Goal: Information Seeking & Learning: Learn about a topic

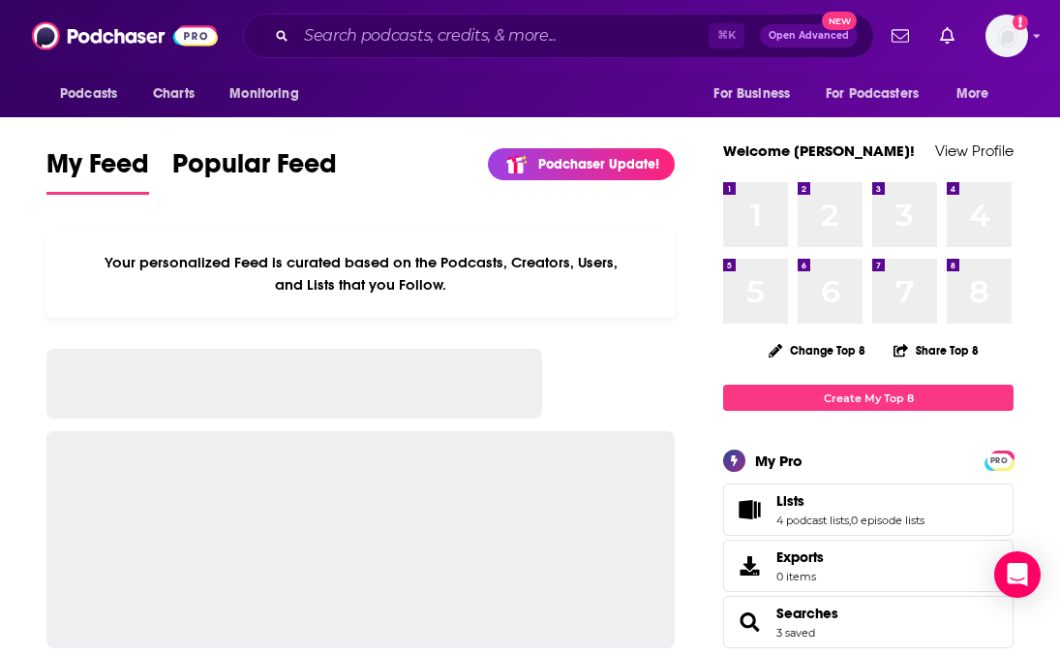
click at [1031, 40] on div "Podcasts Charts Monitoring ⌘ K Open Advanced New For Business For Podcasters Mo…" at bounding box center [530, 36] width 1060 height 72
click at [1038, 37] on icon "Show profile menu" at bounding box center [1037, 36] width 8 height 12
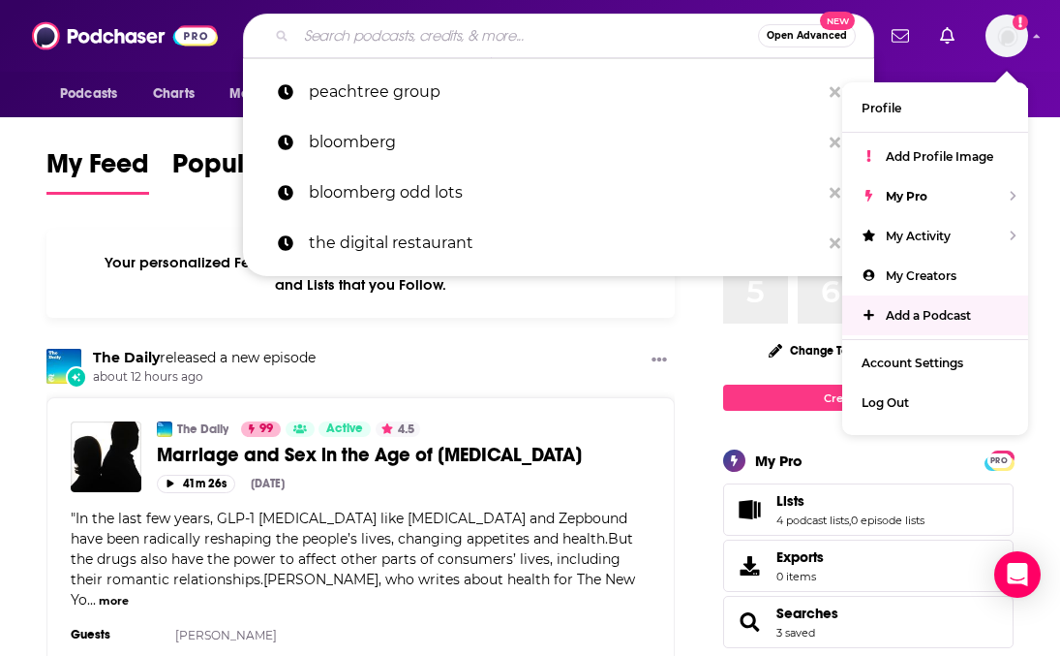
click at [385, 41] on input "Search podcasts, credits, & more..." at bounding box center [527, 35] width 462 height 31
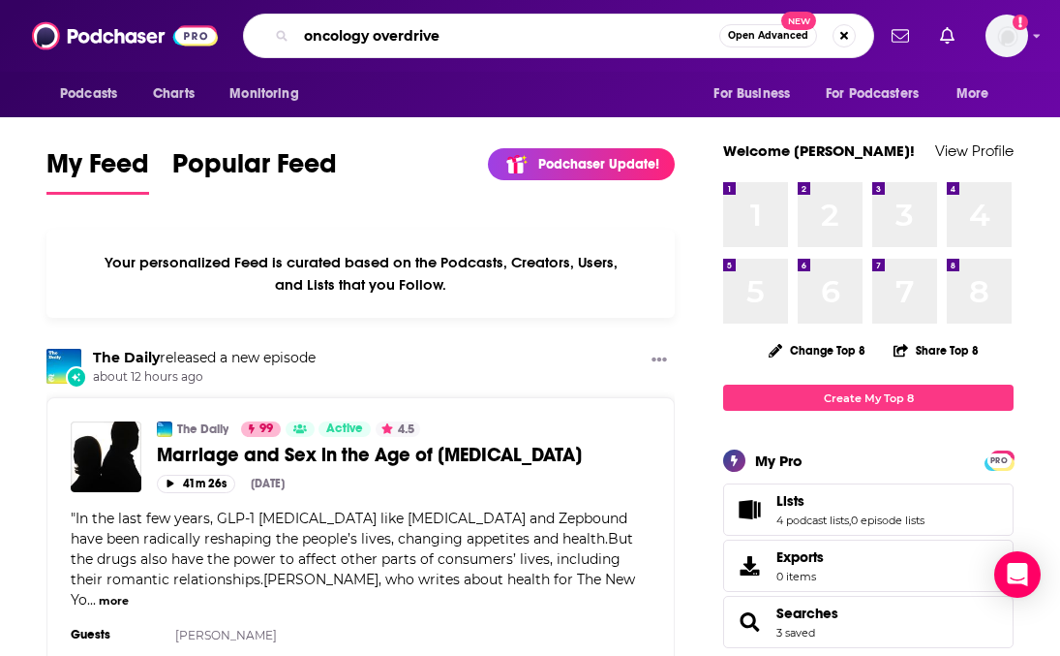
type input "oncology overdrive"
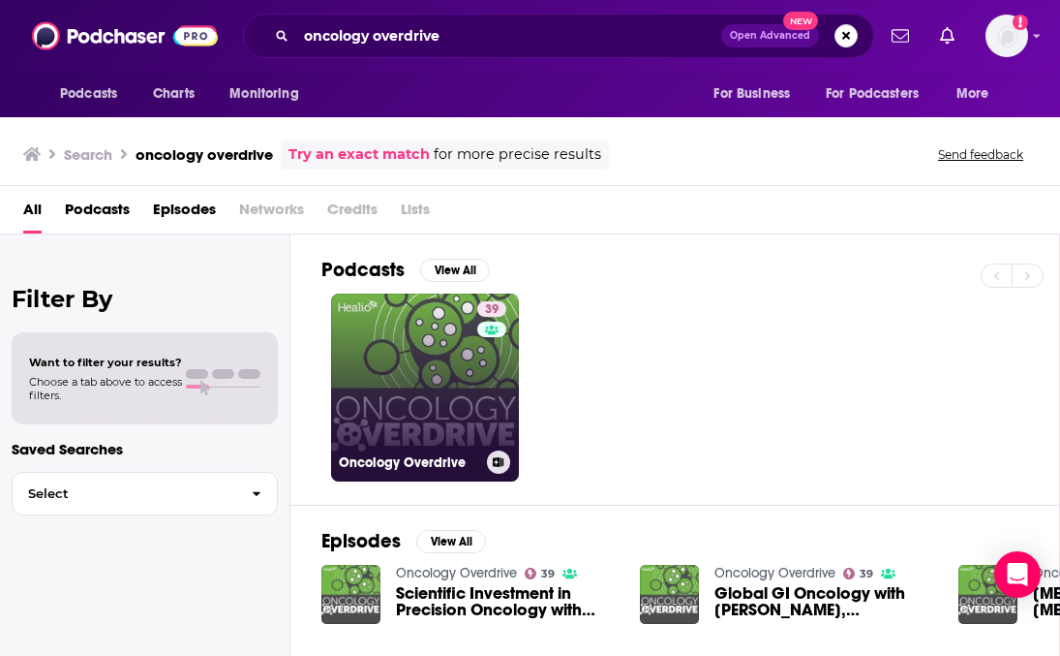
click at [422, 395] on link "39 Oncology Overdrive" at bounding box center [425, 387] width 188 height 188
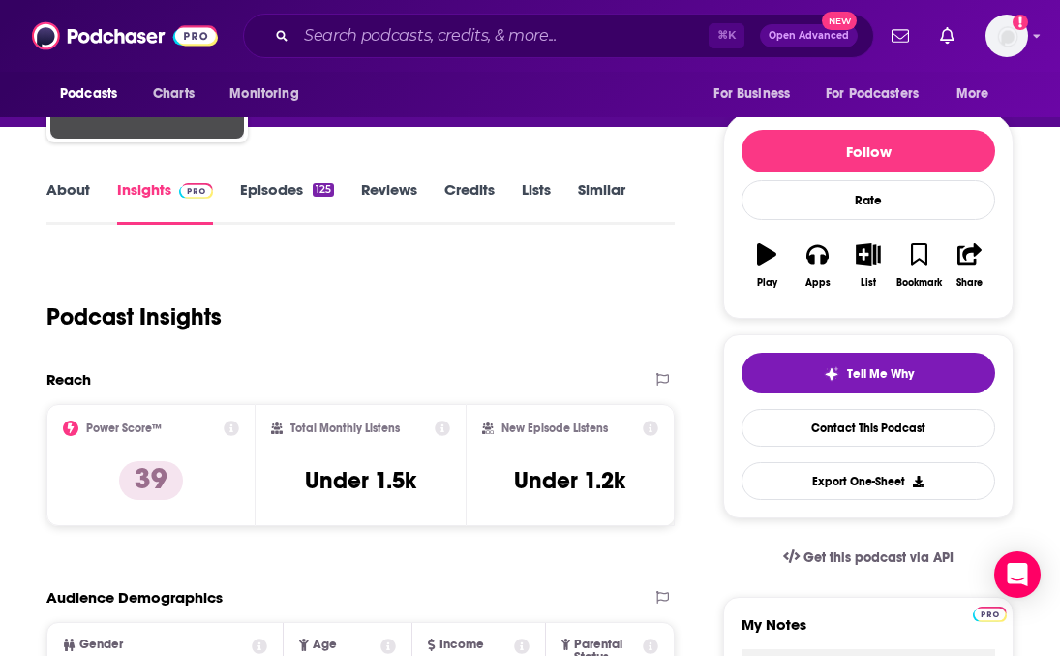
scroll to position [192, 0]
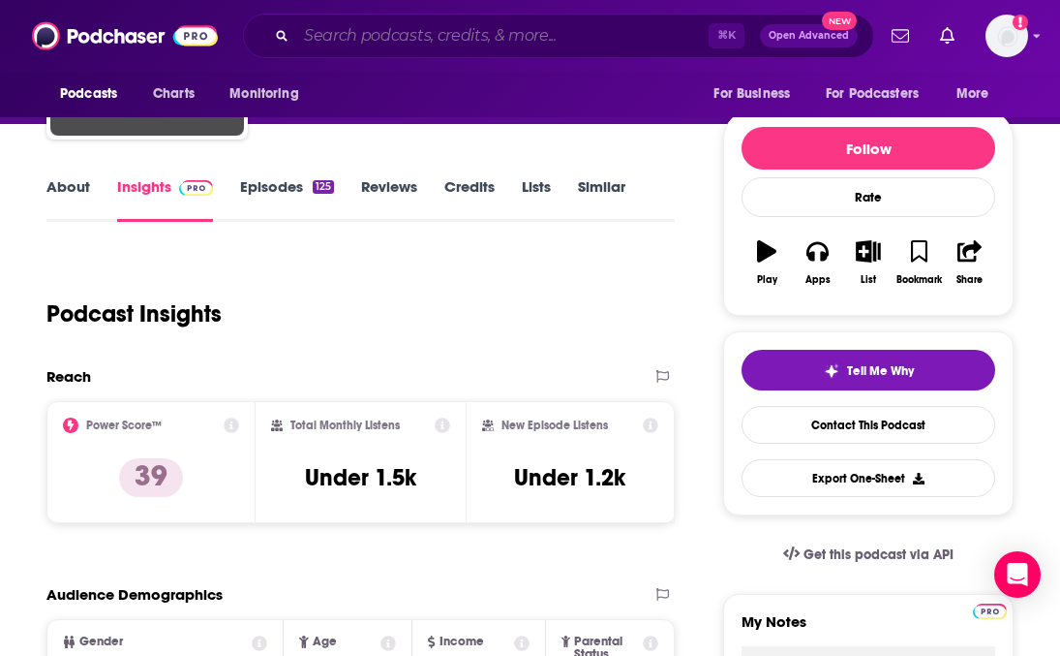
click at [347, 36] on input "Search podcasts, credits, & more..." at bounding box center [502, 35] width 413 height 31
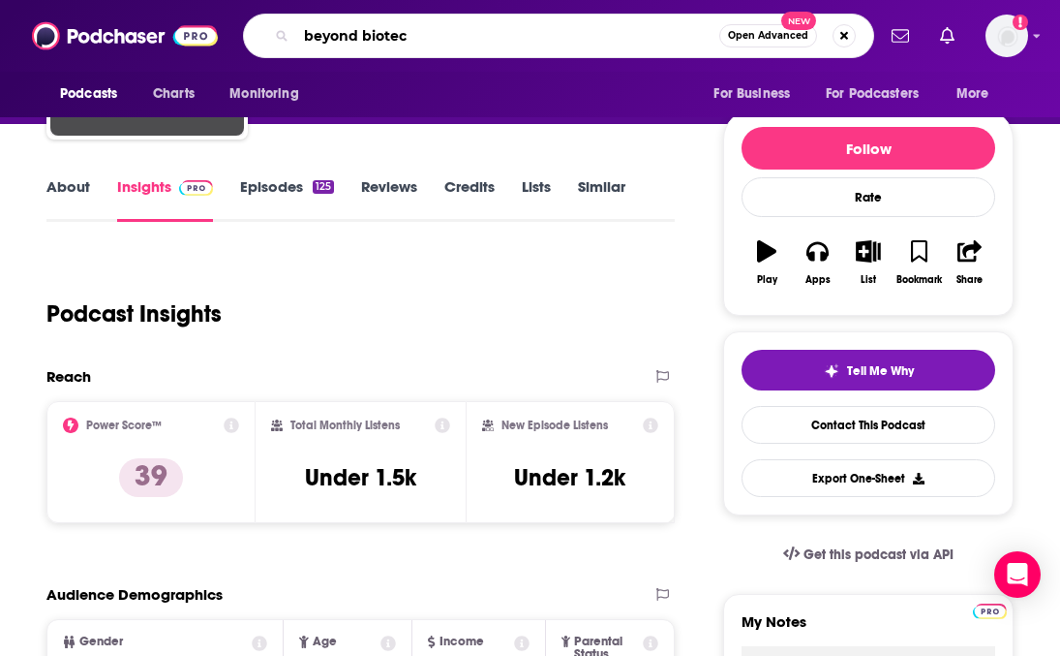
type input "beyond biotech"
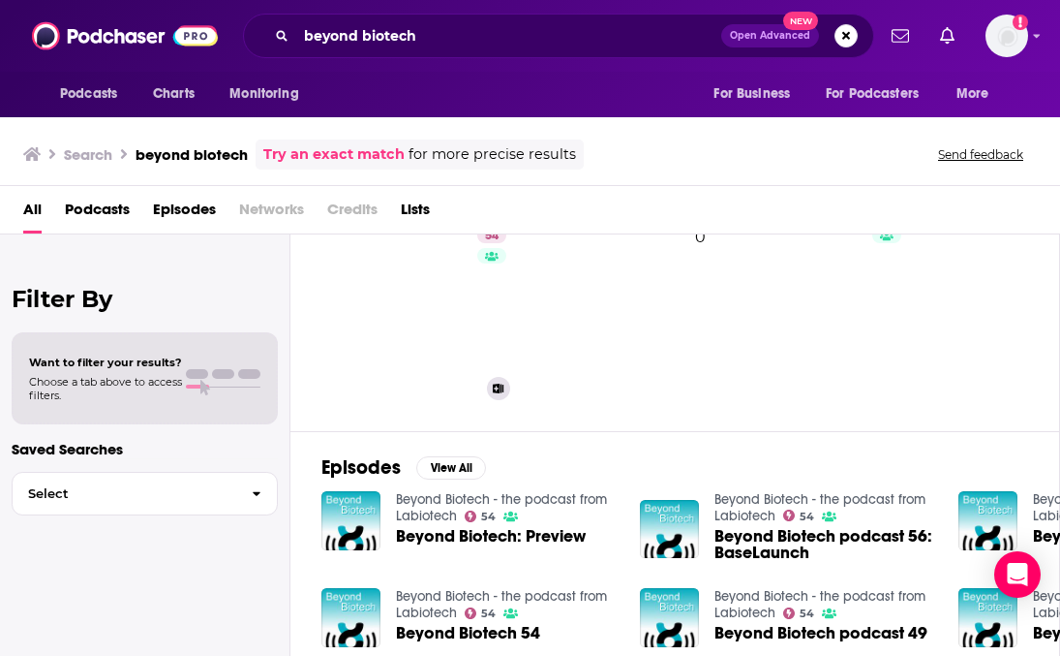
scroll to position [108, 0]
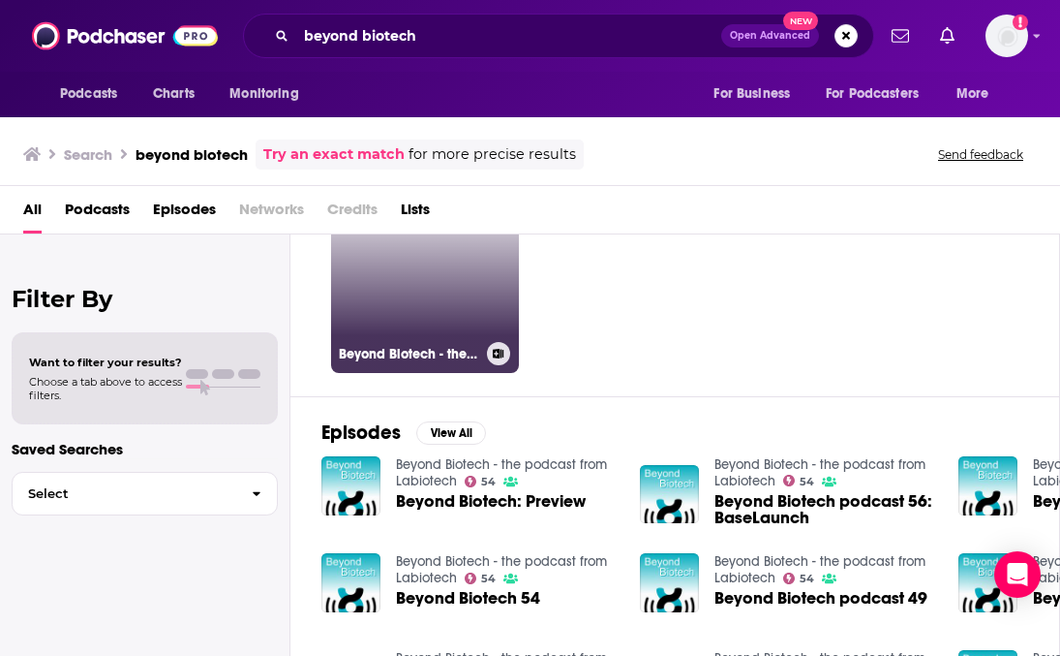
click at [384, 302] on link "54 Beyond Biotech - the podcast from Labiotech" at bounding box center [425, 279] width 188 height 188
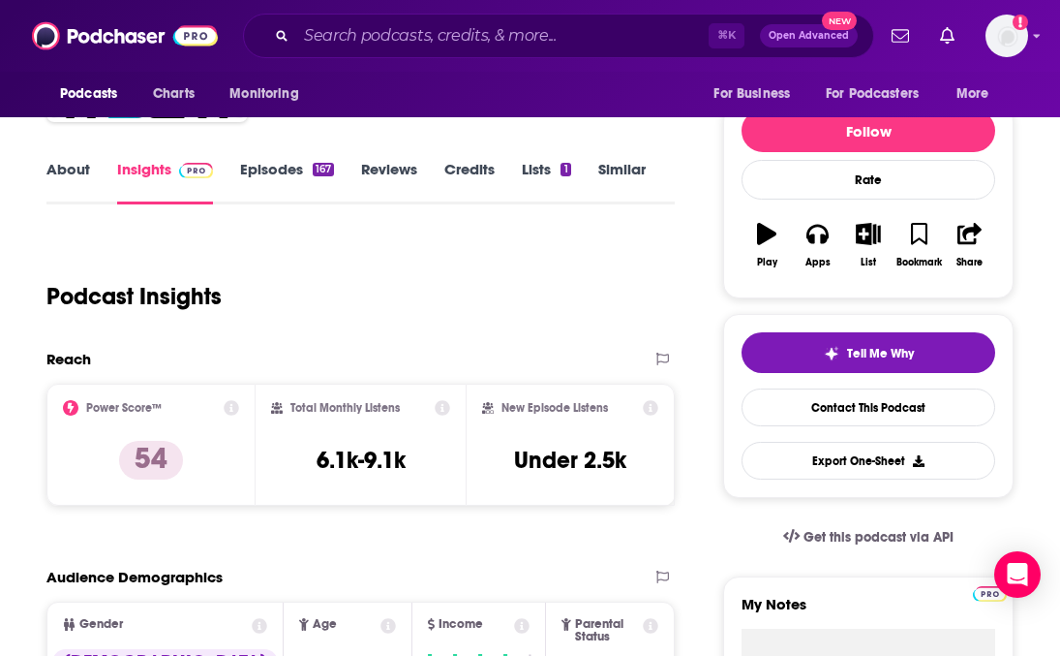
scroll to position [230, 0]
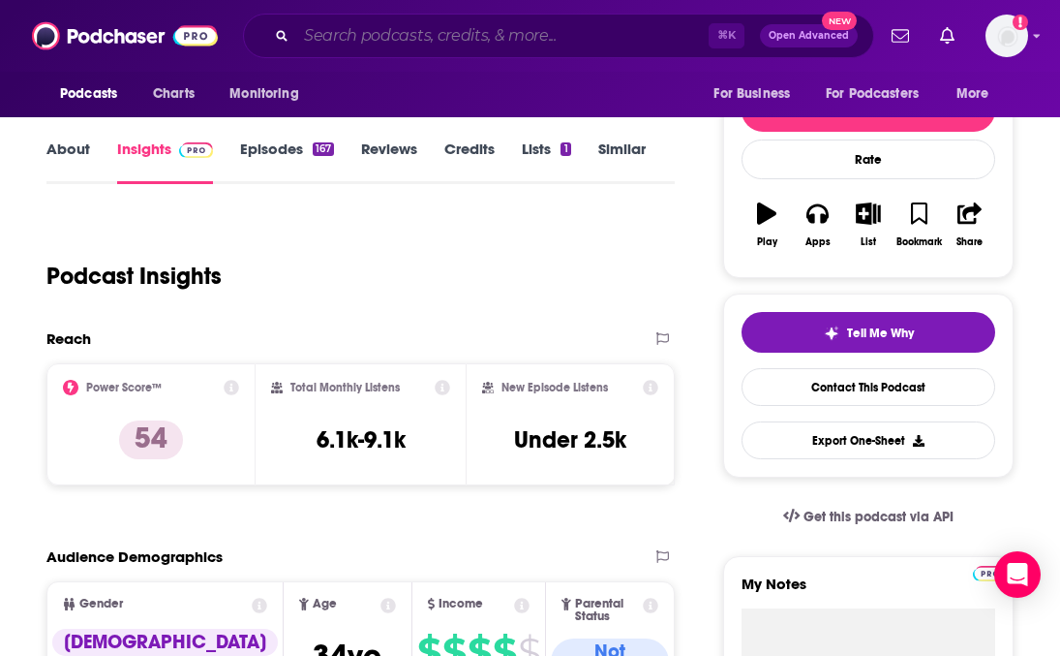
click at [441, 38] on input "Search podcasts, credits, & more..." at bounding box center [502, 35] width 413 height 31
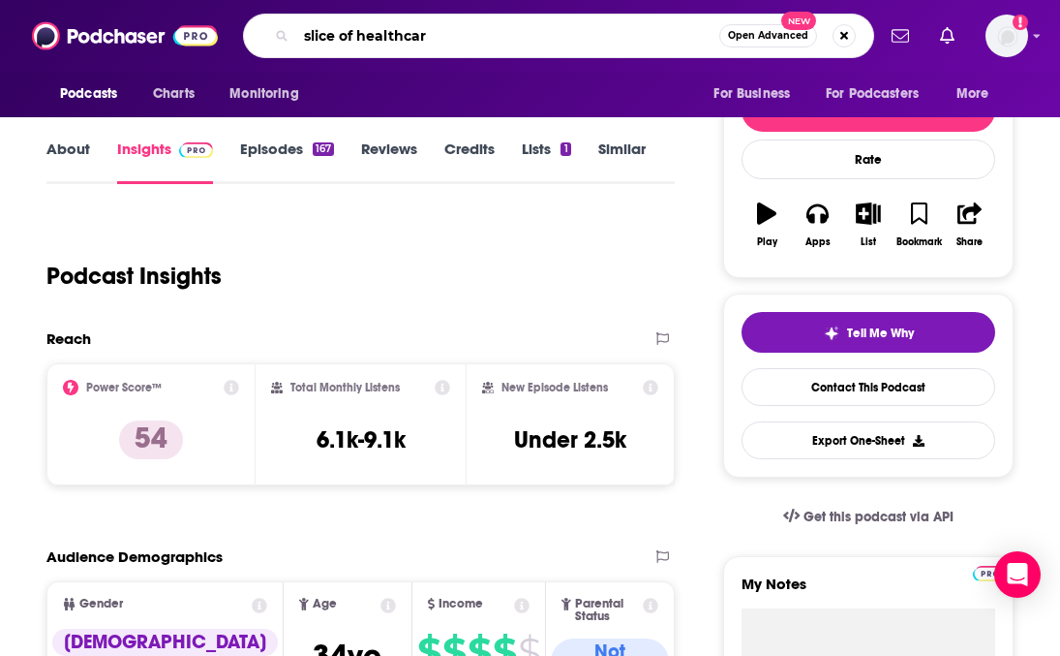
type input "slice of healthcare"
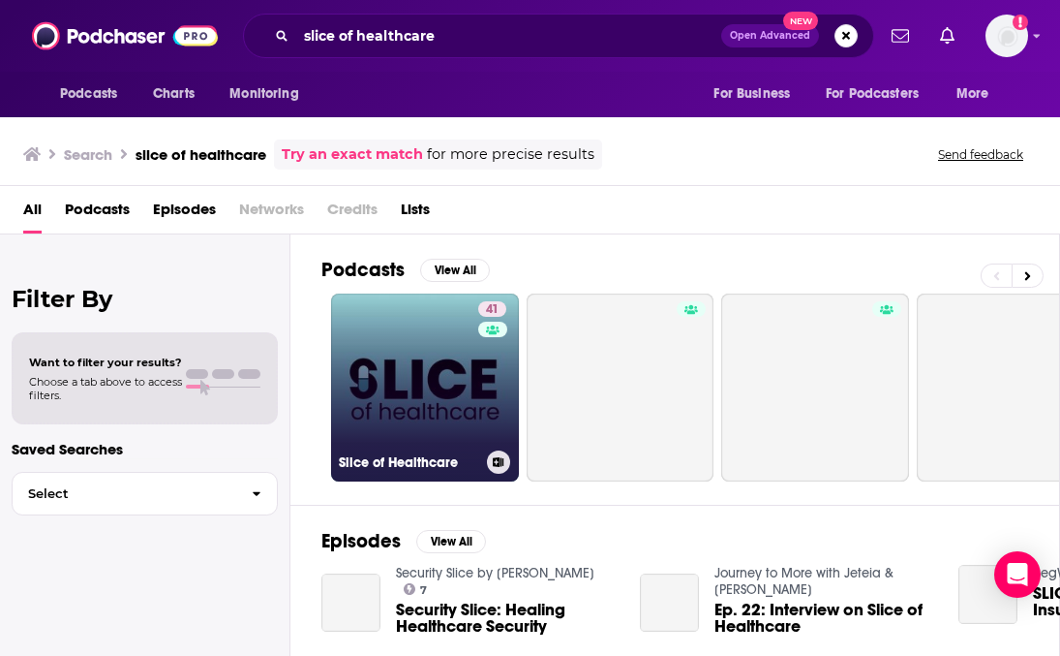
click at [448, 382] on link "41 Slice of Healthcare" at bounding box center [425, 387] width 188 height 188
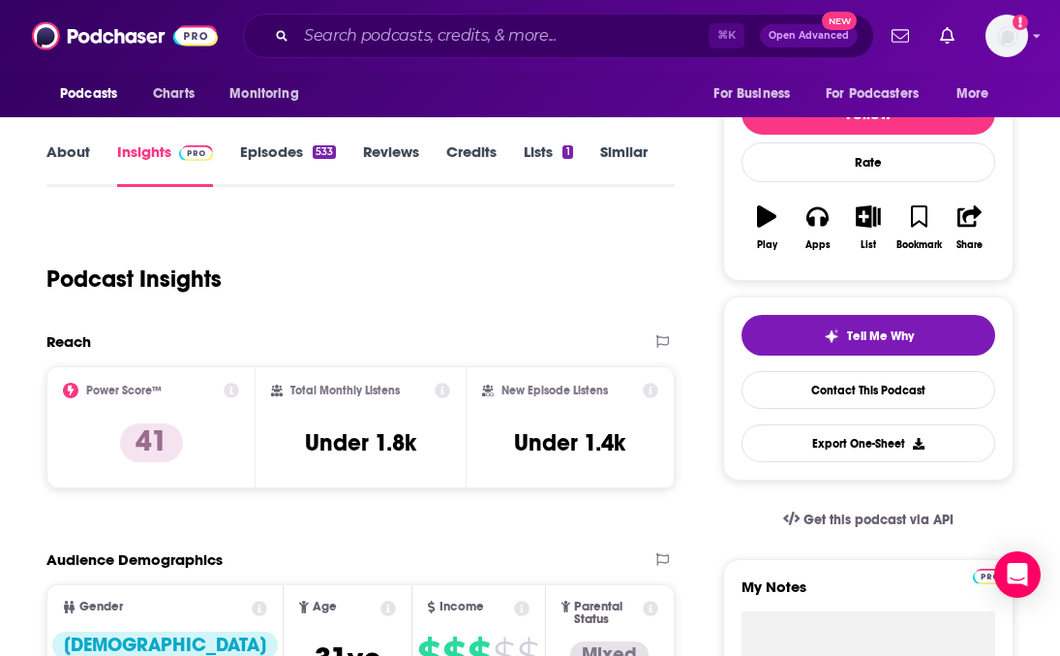
scroll to position [200, 0]
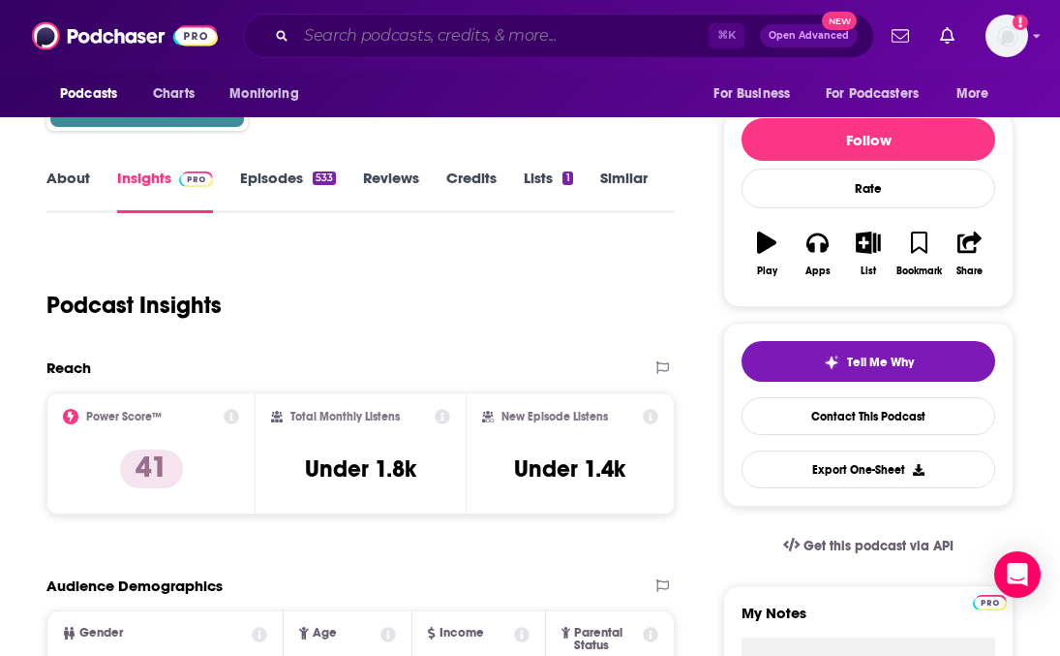
click at [359, 45] on input "Search podcasts, credits, & more..." at bounding box center [502, 35] width 413 height 31
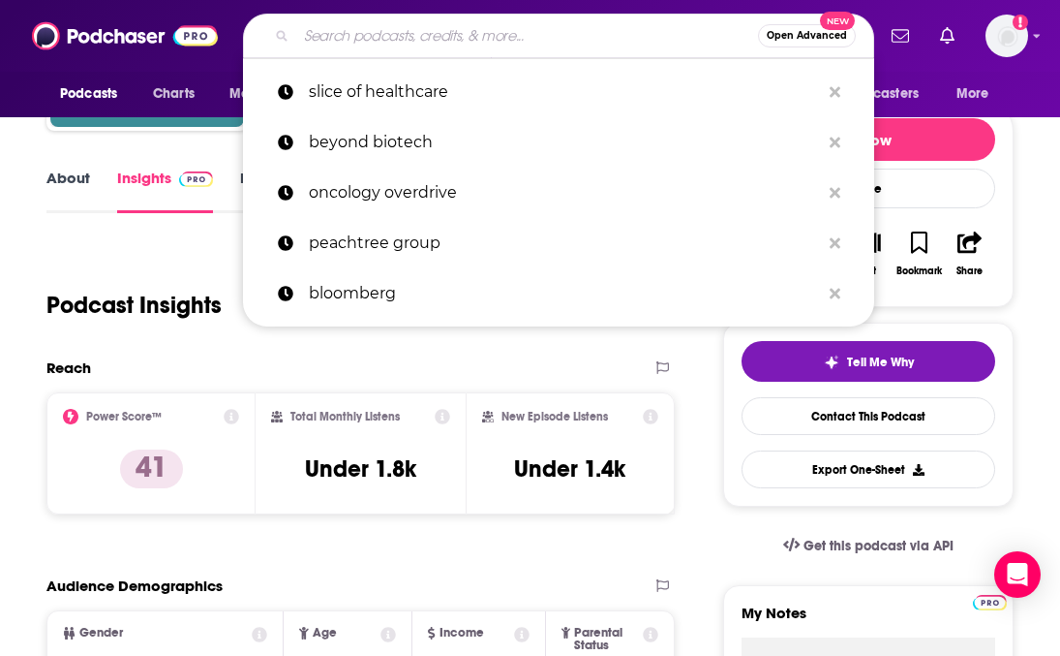
paste input "Progress, Potential, and Possibilities Podcast"
type input "Progress, Potential, and Possibilities Podcast"
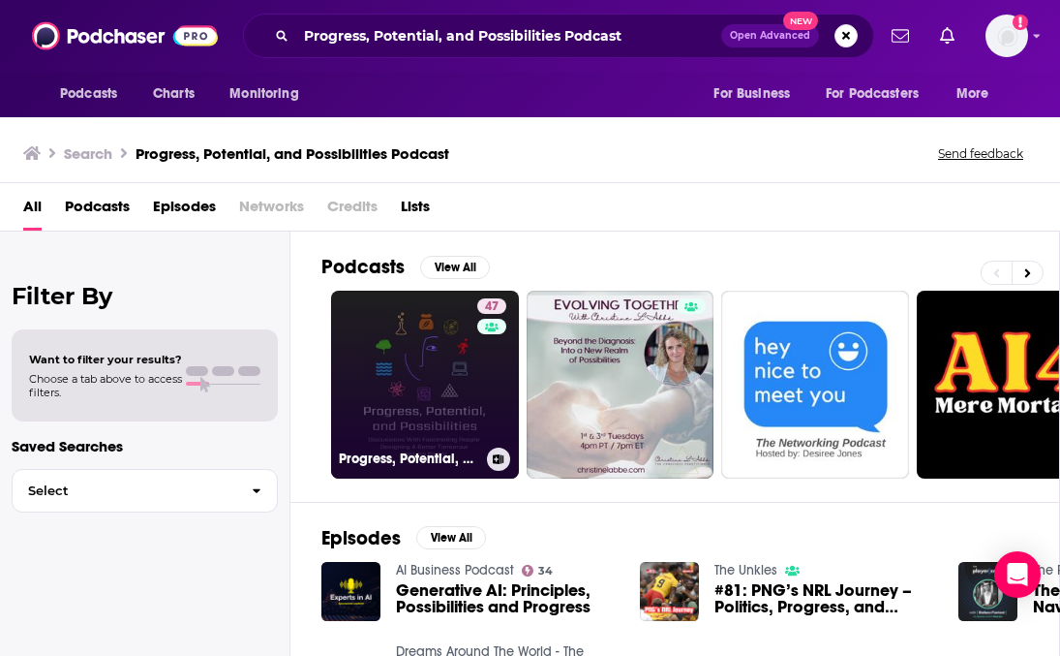
click at [458, 433] on link "47 Progress, Potential, and Possibilities Podcast / Show" at bounding box center [425, 385] width 188 height 188
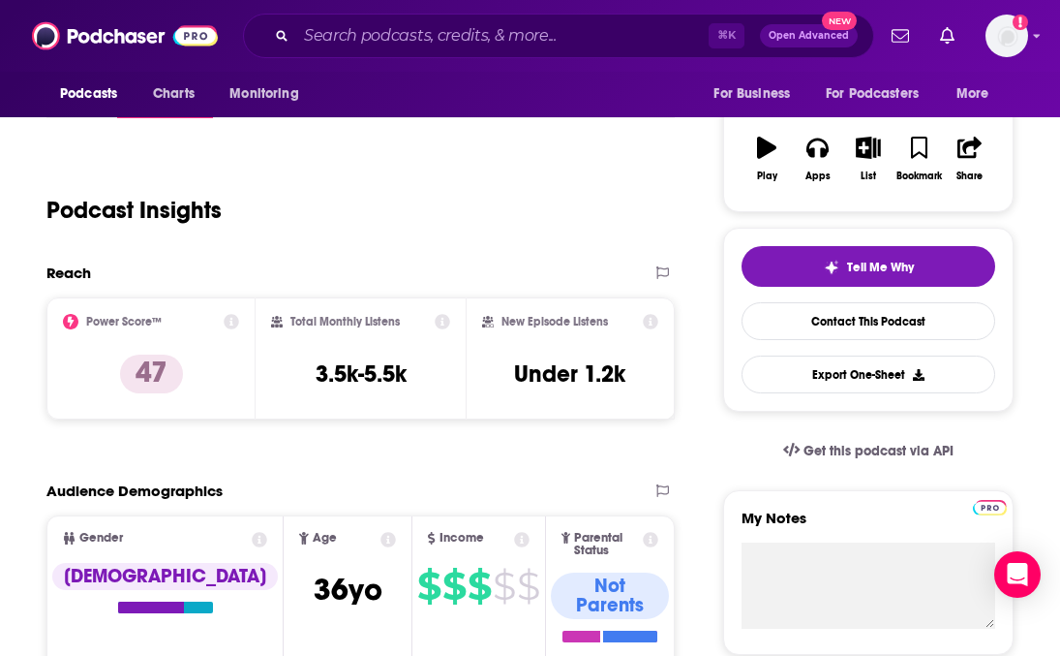
scroll to position [318, 0]
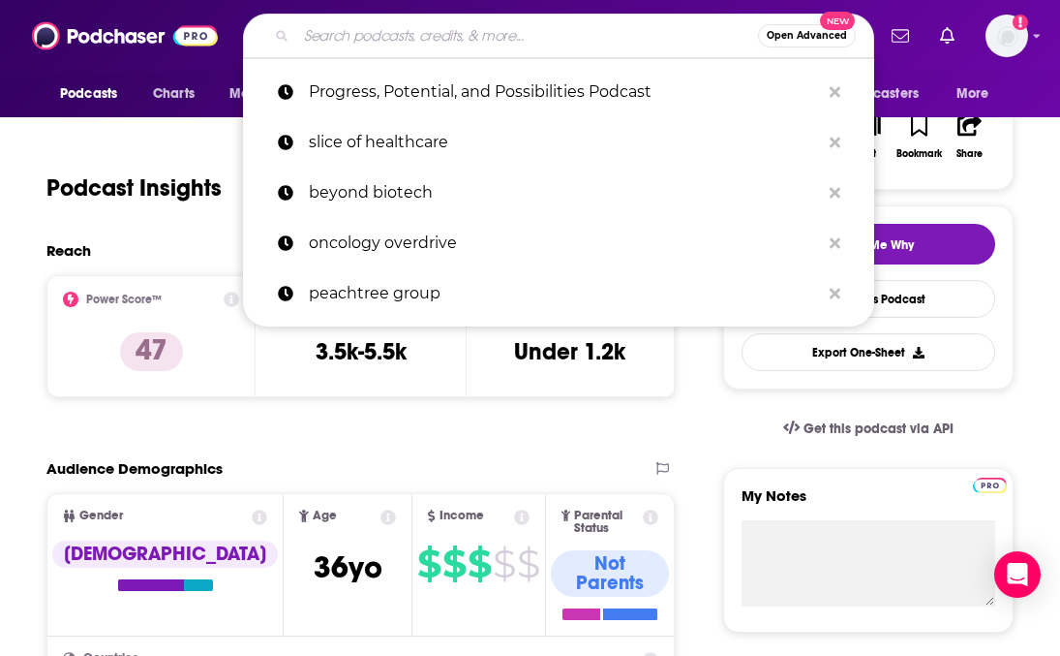
click at [380, 34] on input "Search podcasts, credits, & more..." at bounding box center [527, 35] width 462 height 31
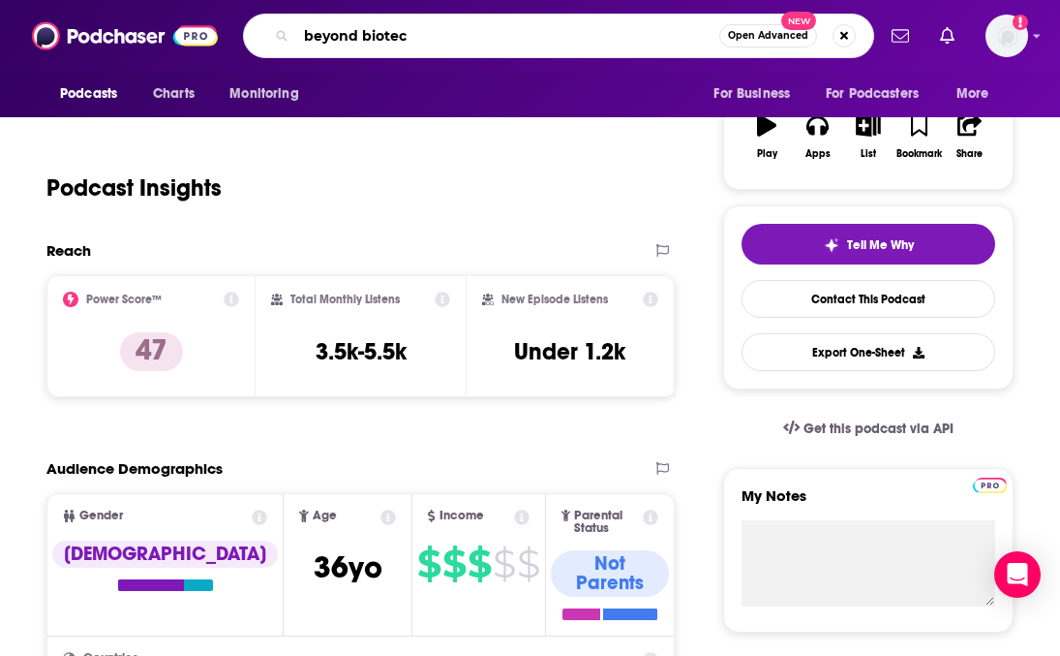
type input "beyond biotech"
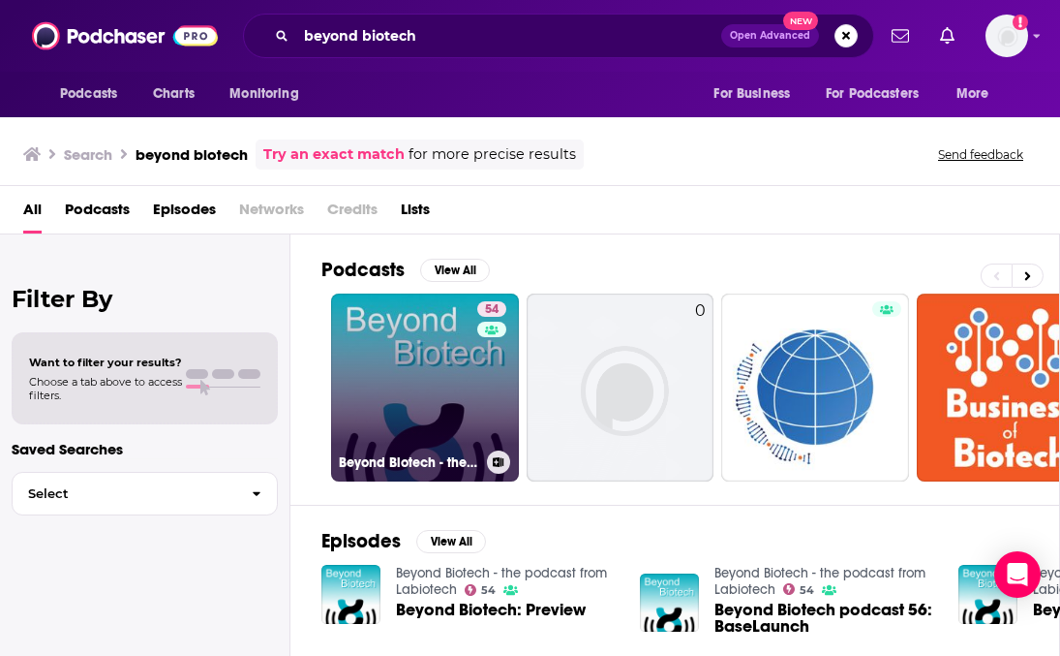
click at [425, 395] on link "54 Beyond Biotech - the podcast from Labiotech" at bounding box center [425, 387] width 188 height 188
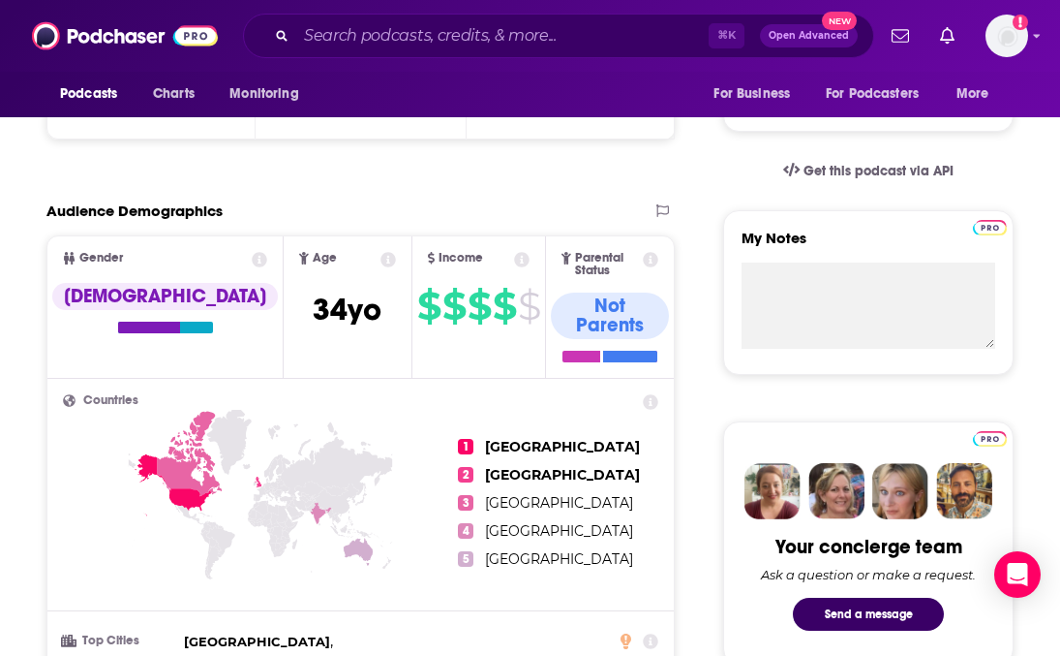
scroll to position [584, 0]
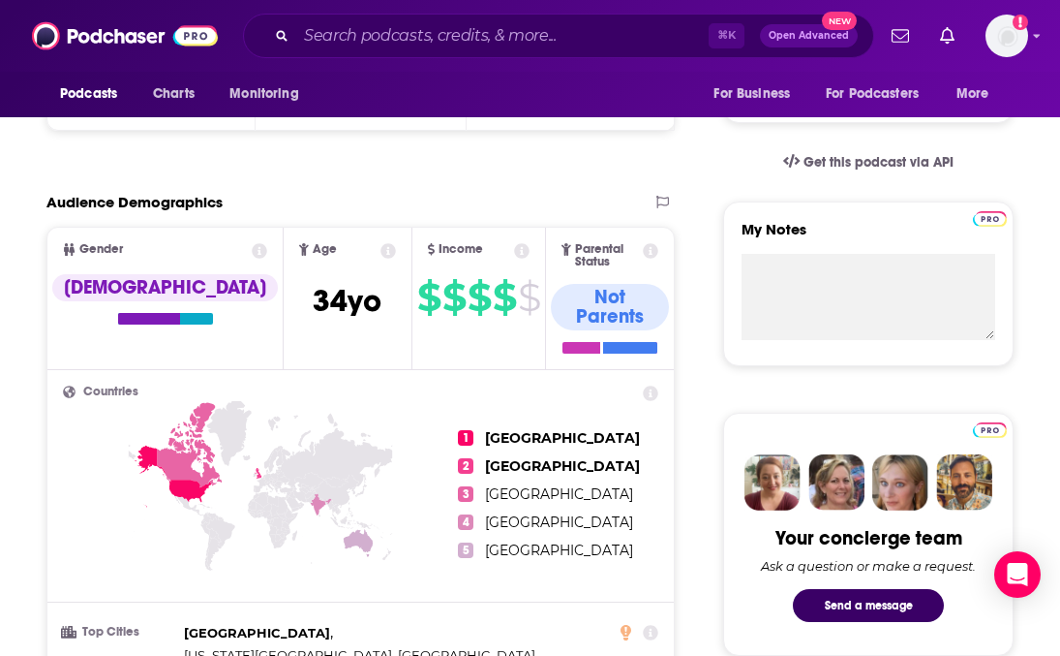
click at [188, 424] on icon at bounding box center [189, 444] width 65 height 85
click at [188, 463] on icon at bounding box center [173, 476] width 77 height 62
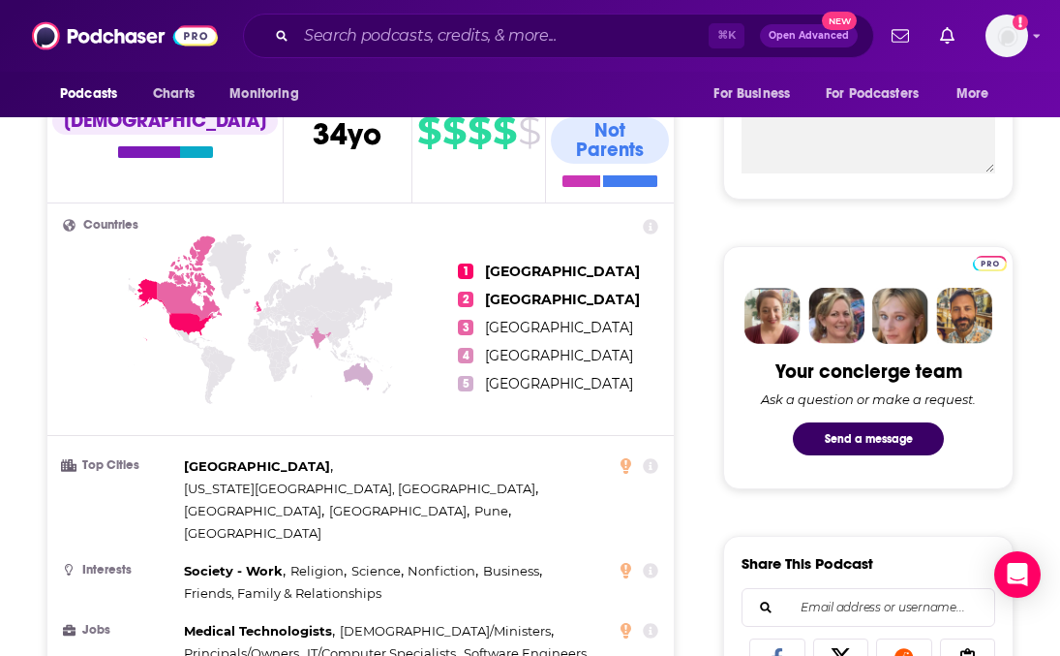
scroll to position [753, 0]
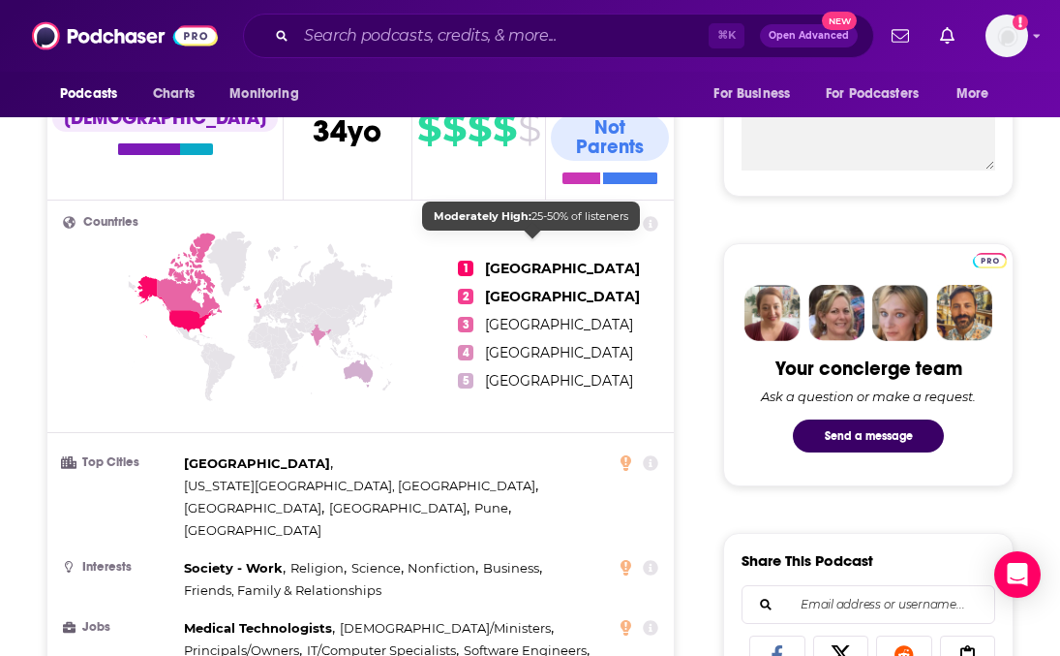
click at [494, 260] on span "[GEOGRAPHIC_DATA]" at bounding box center [562, 268] width 155 height 17
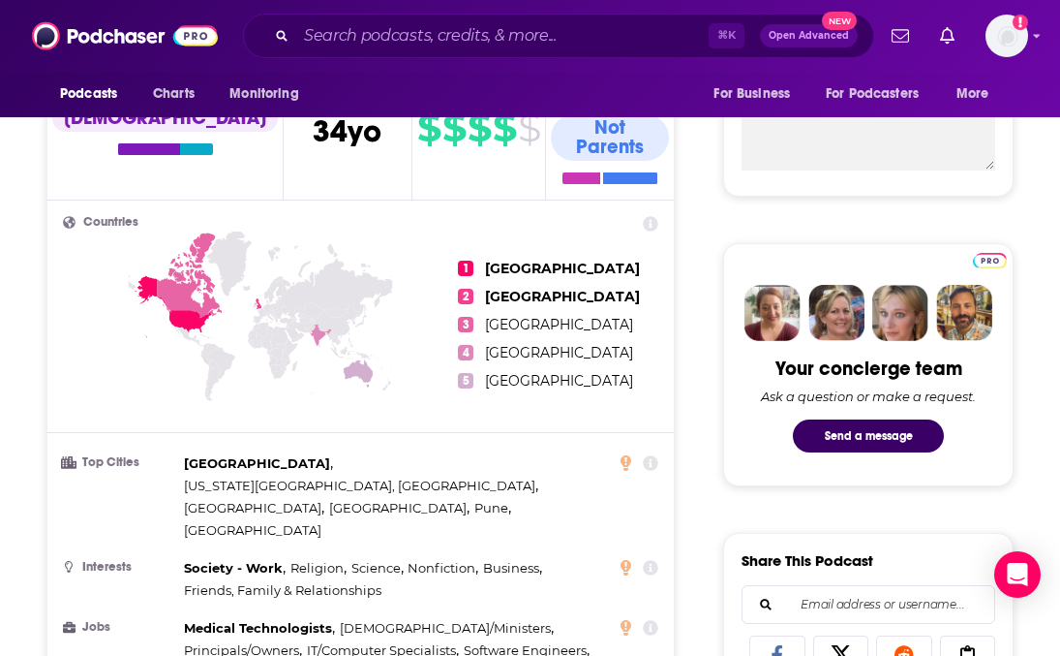
click at [469, 261] on span "1" at bounding box center [465, 268] width 15 height 15
click at [475, 260] on li "1 [GEOGRAPHIC_DATA]" at bounding box center [553, 268] width 190 height 16
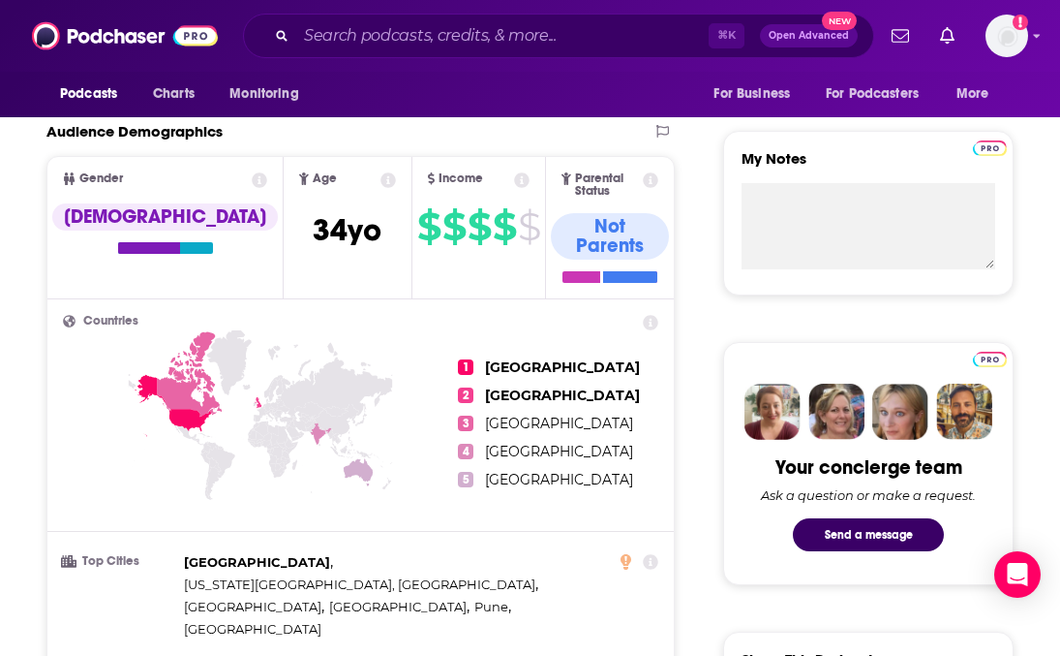
scroll to position [653, 0]
